Goal: Transaction & Acquisition: Purchase product/service

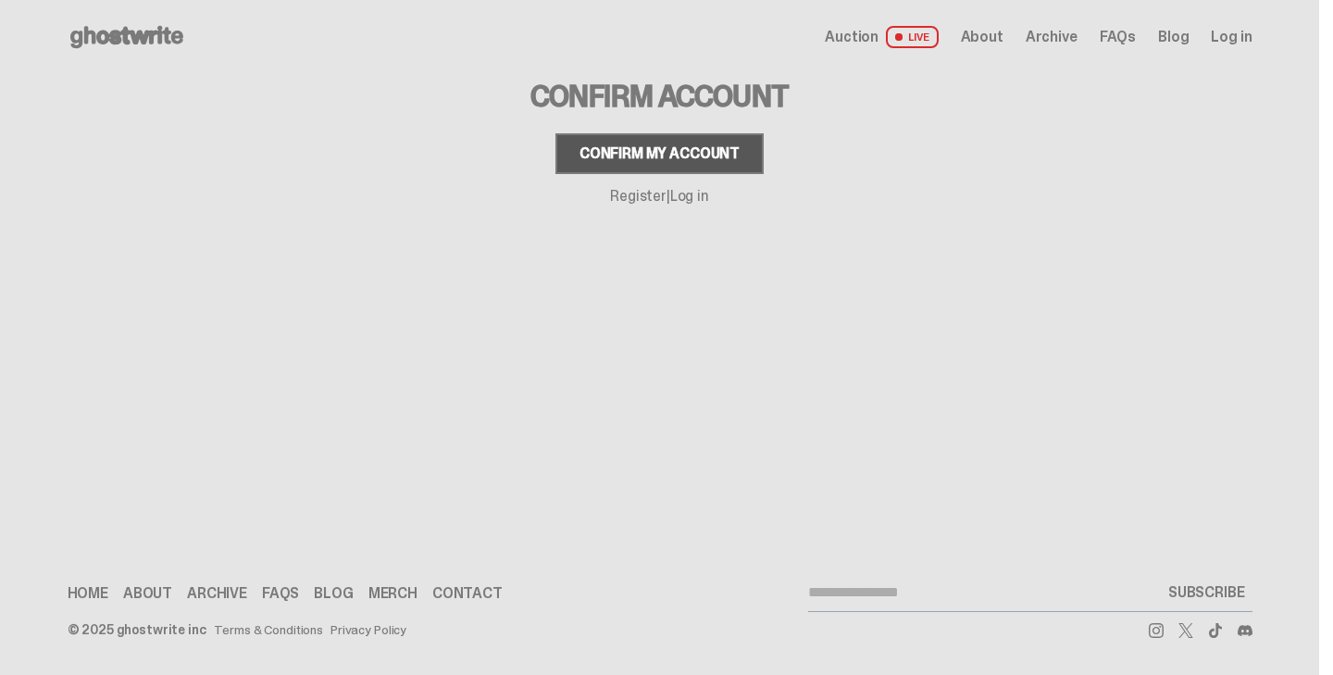
click at [642, 143] on button "Confirm my account" at bounding box center [660, 153] width 208 height 41
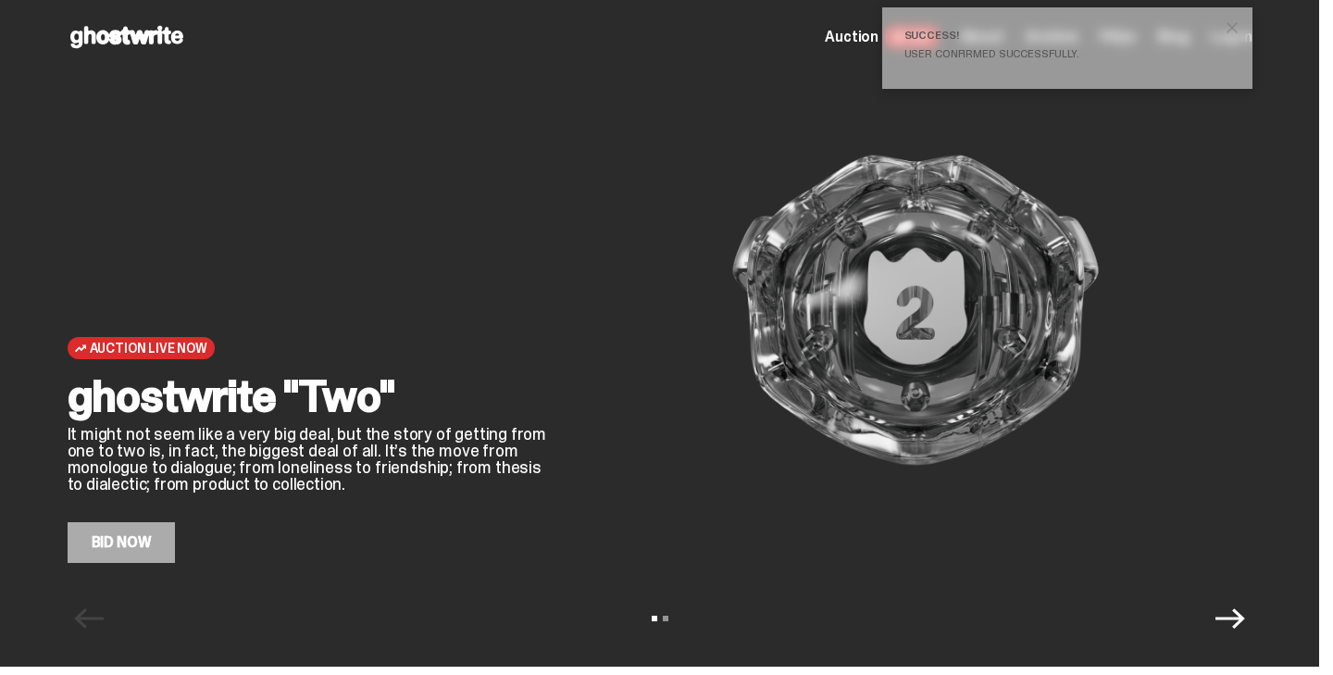
click at [127, 563] on div "Auction Live Now ghostwrite "Two" It might not seem like a very big deal, but t…" at bounding box center [660, 333] width 1320 height 667
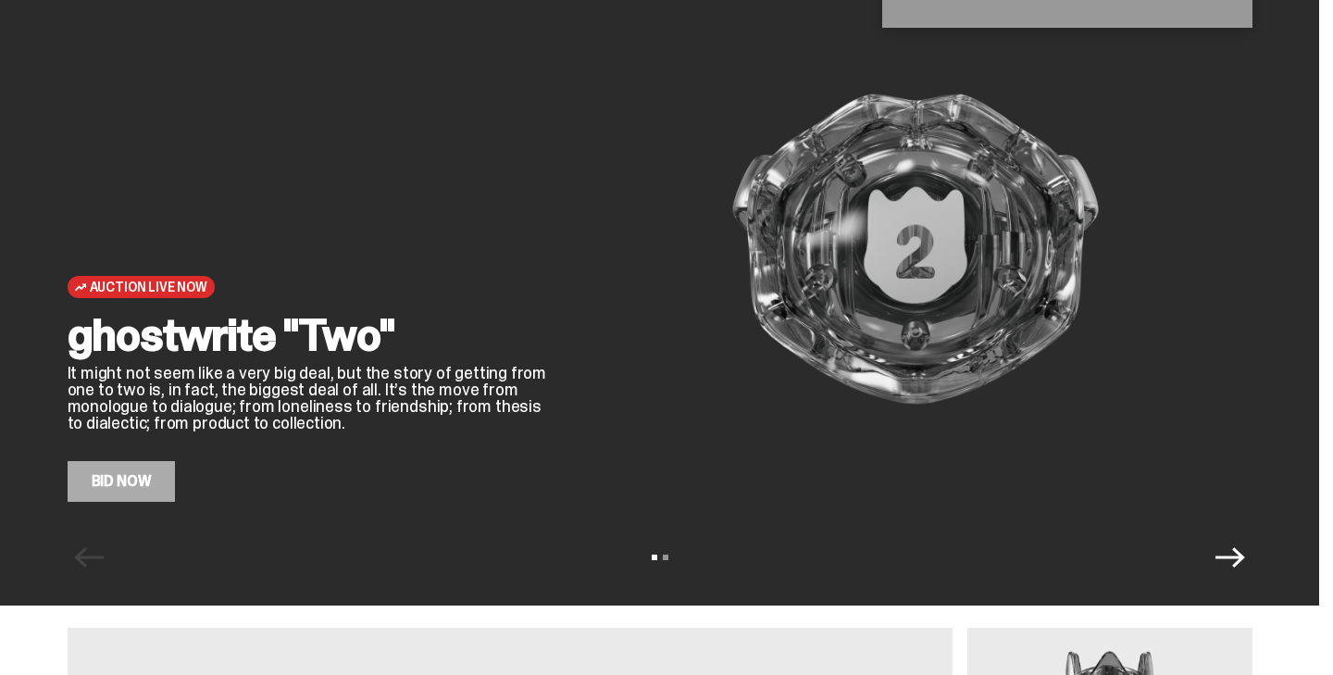
scroll to position [65, 0]
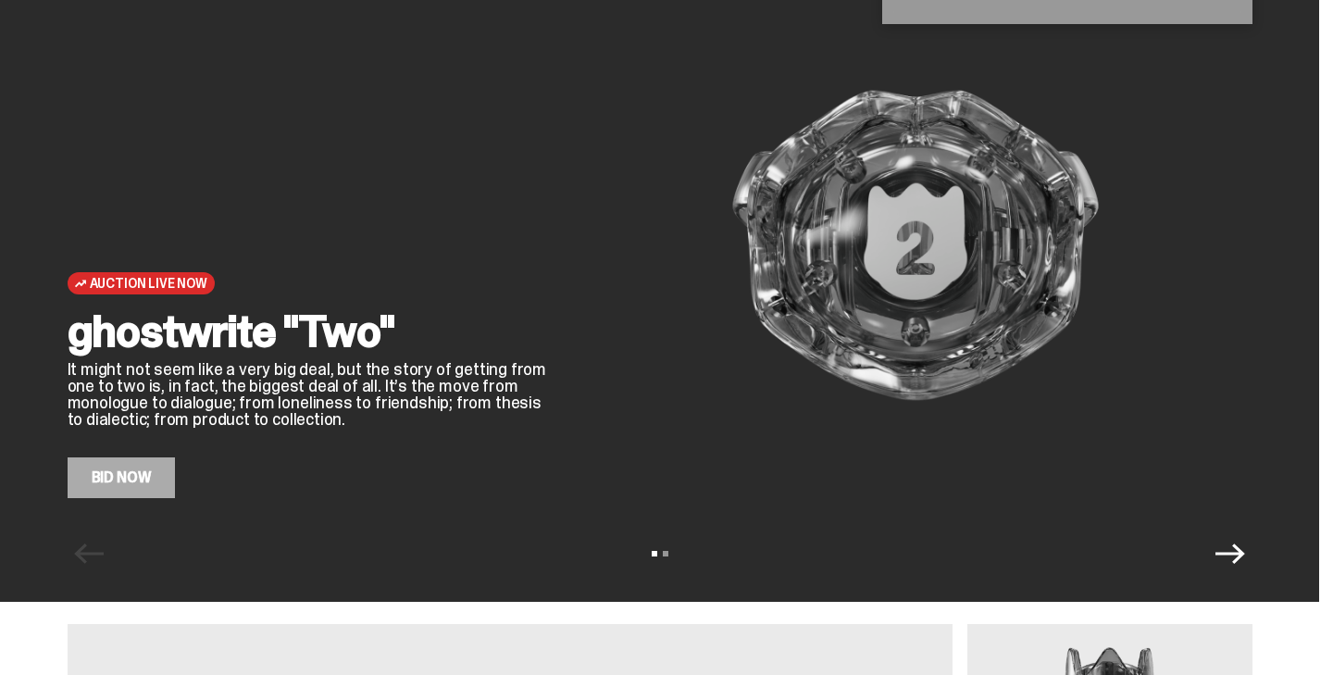
click at [151, 477] on link "Bid Now" at bounding box center [122, 477] width 108 height 41
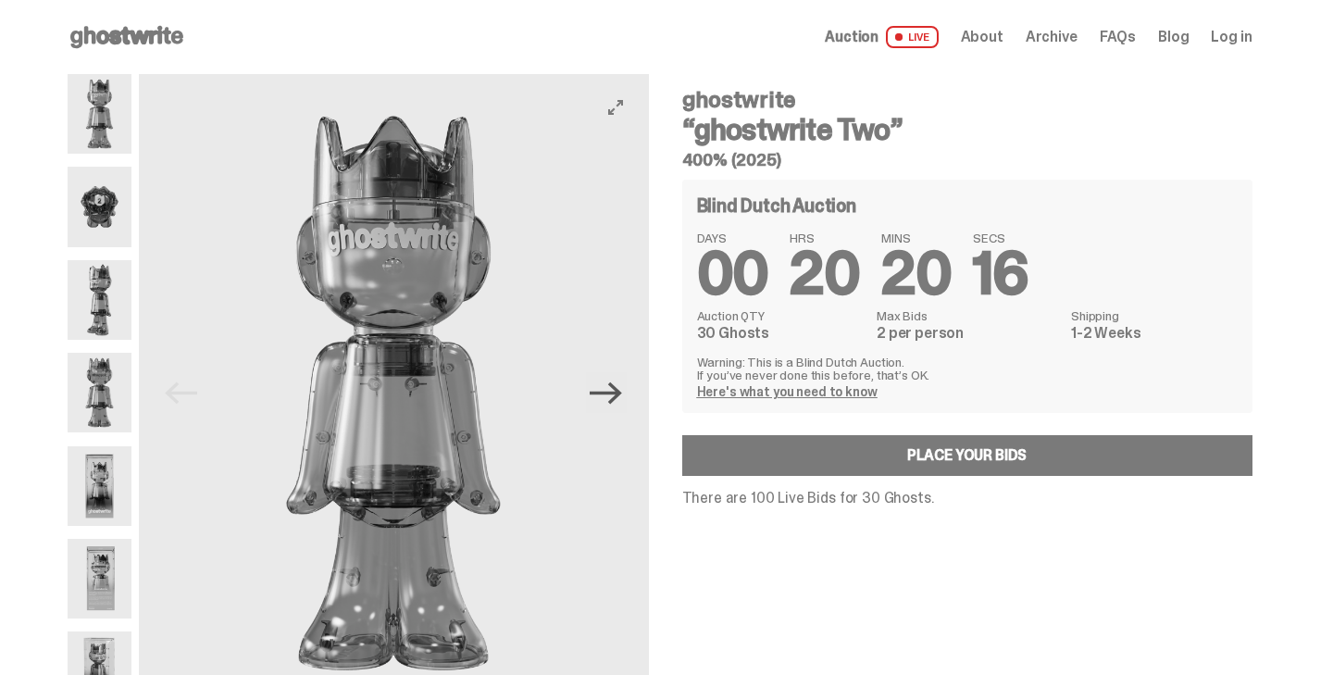
click at [616, 393] on icon "Next" at bounding box center [606, 393] width 32 height 22
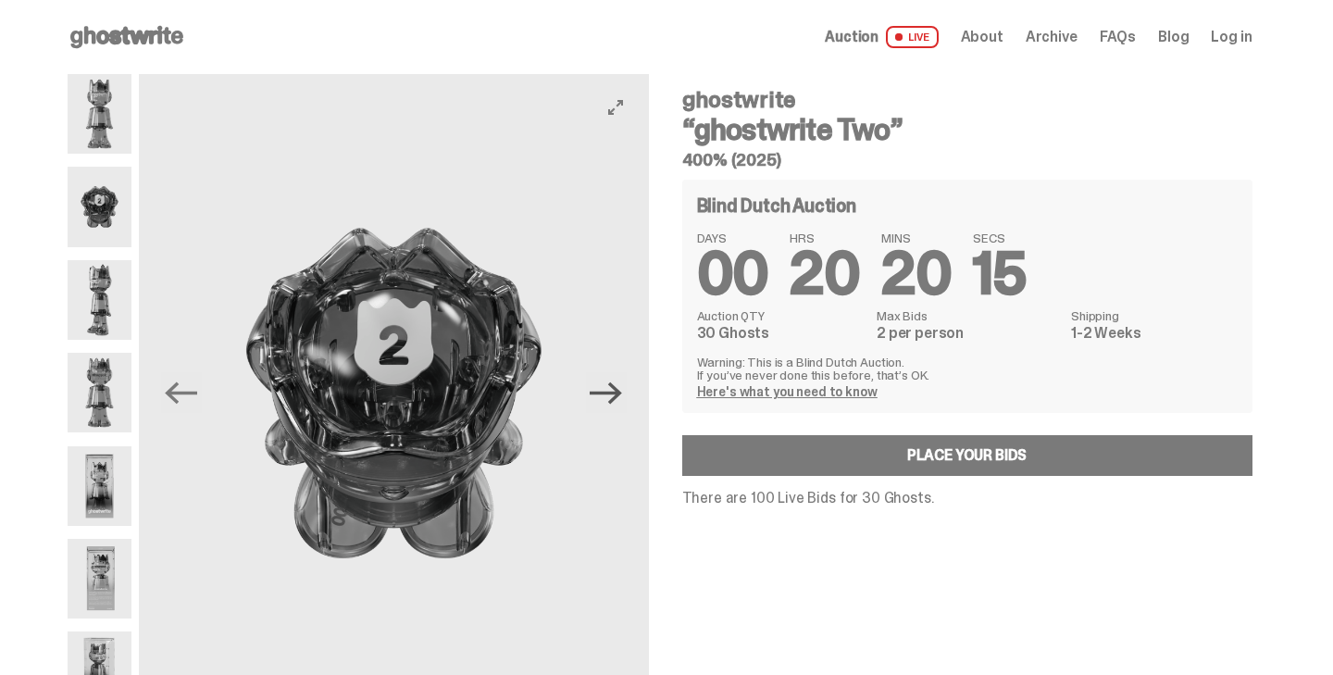
click at [616, 393] on icon "Next" at bounding box center [606, 393] width 32 height 22
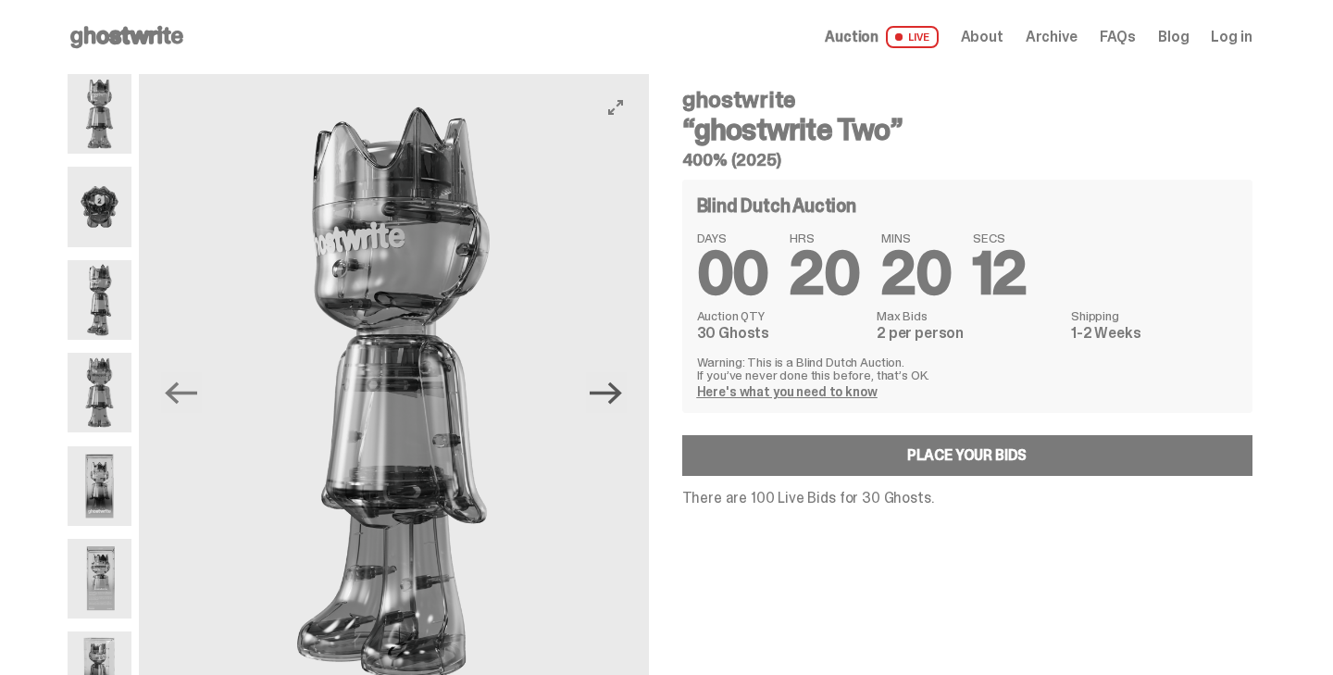
click at [616, 393] on icon "Next" at bounding box center [606, 393] width 32 height 22
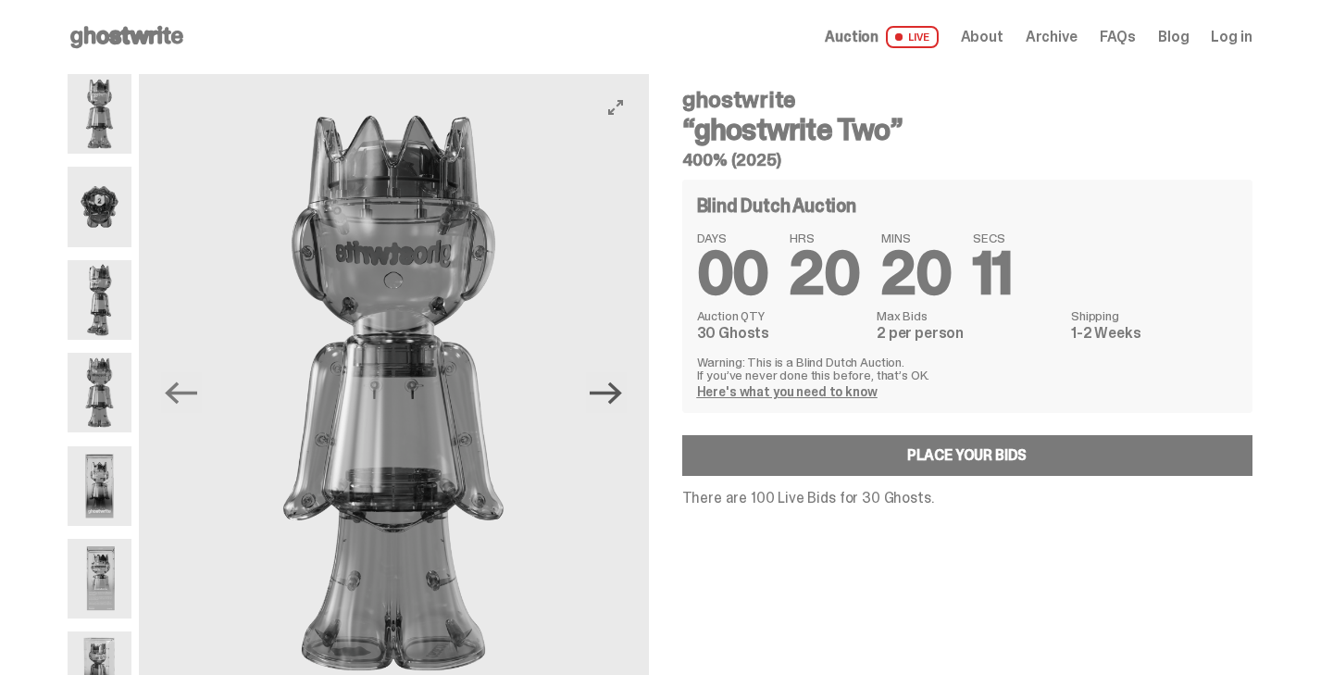
click at [616, 393] on icon "Next" at bounding box center [606, 393] width 32 height 22
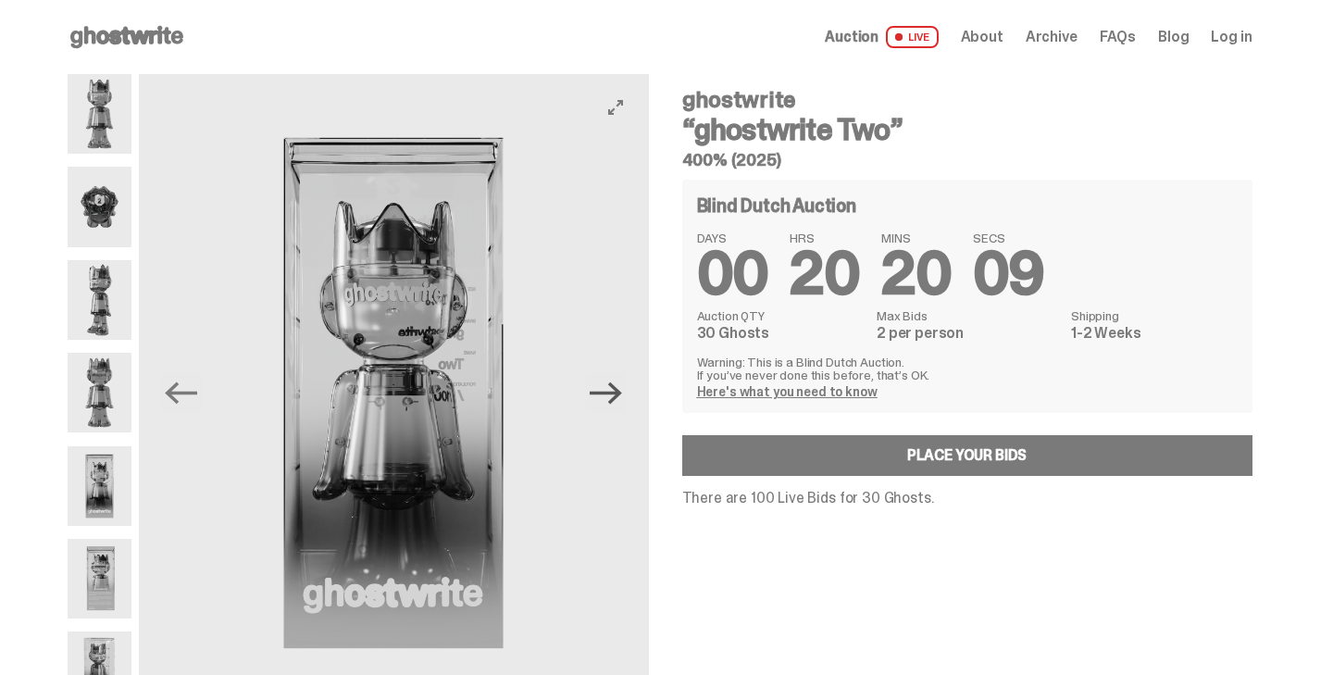
click at [616, 393] on icon "Next" at bounding box center [606, 393] width 32 height 22
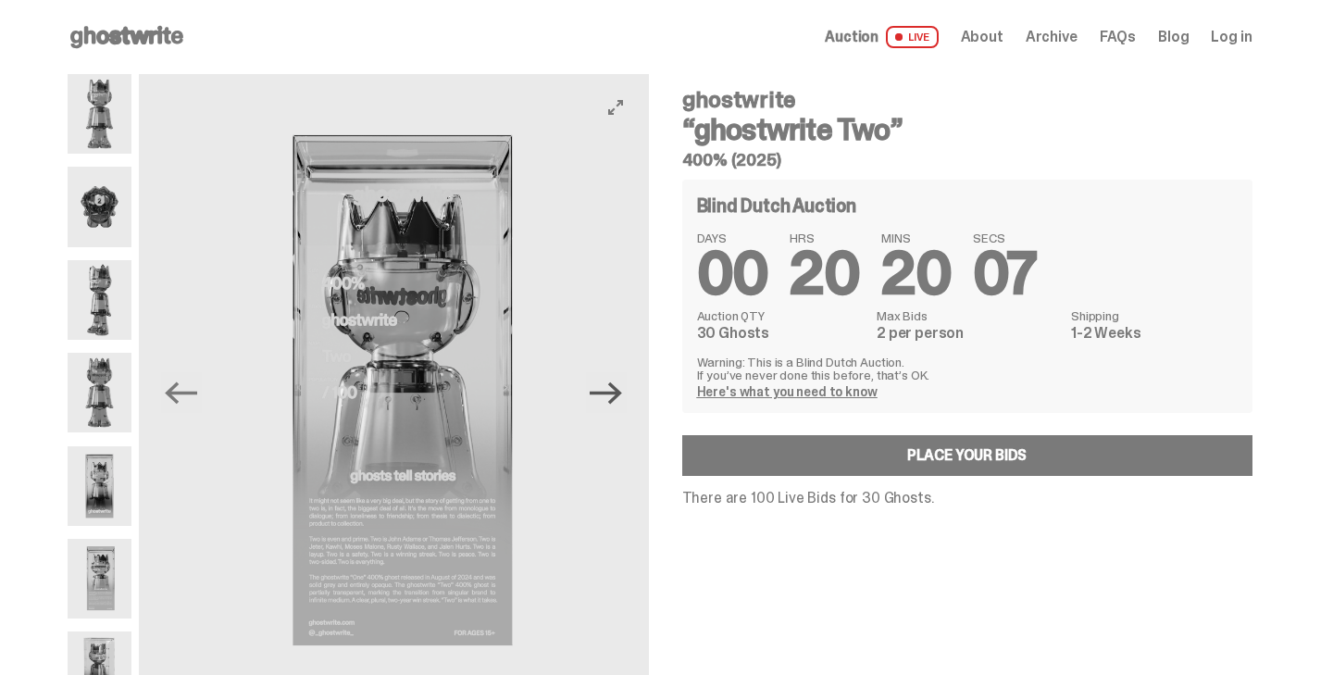
click at [616, 393] on icon "Next" at bounding box center [606, 393] width 32 height 22
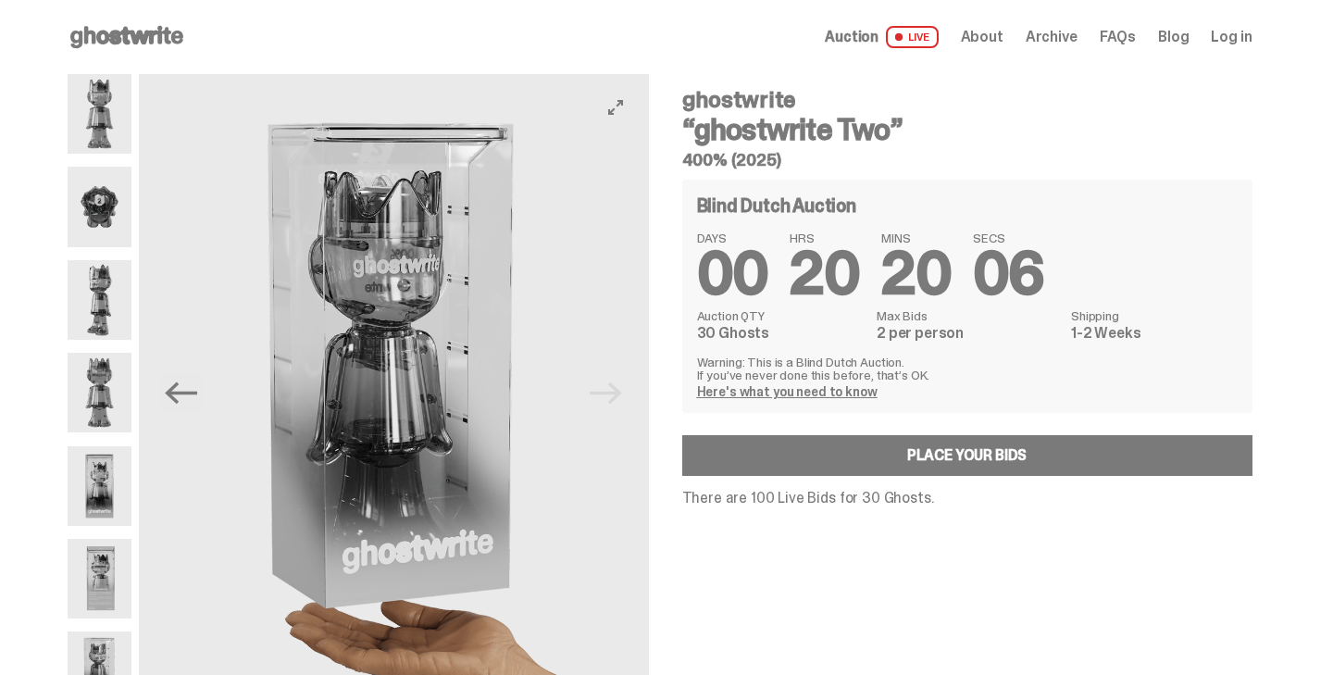
click at [616, 393] on img at bounding box center [394, 393] width 510 height 638
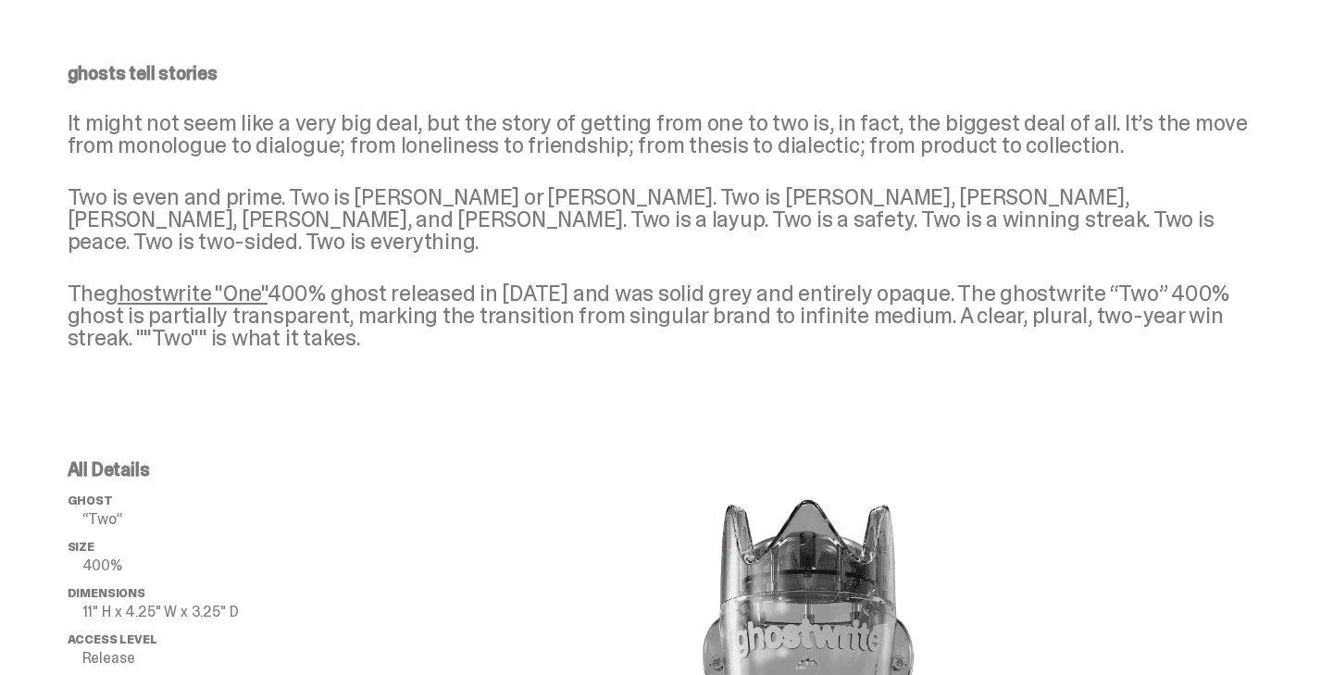
scroll to position [724, 0]
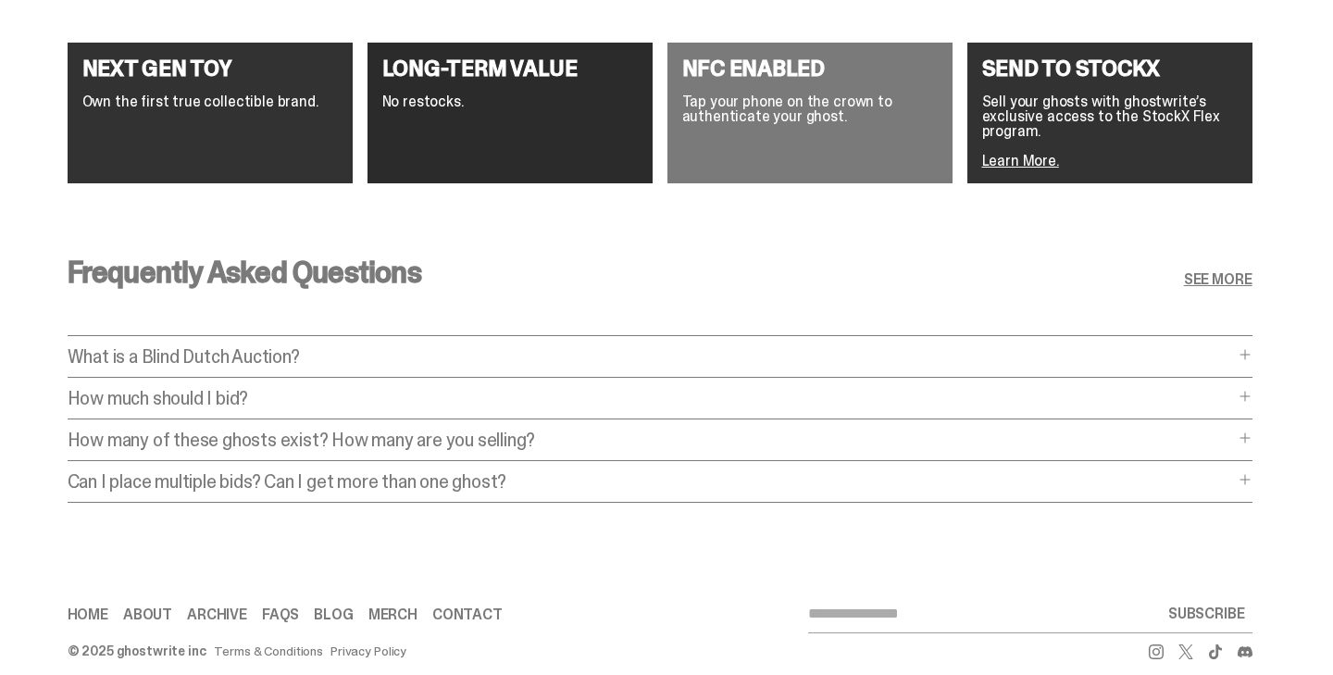
scroll to position [2776, 0]
click at [229, 390] on p "How much should I bid?" at bounding box center [651, 399] width 1167 height 19
